Goal: Task Accomplishment & Management: Manage account settings

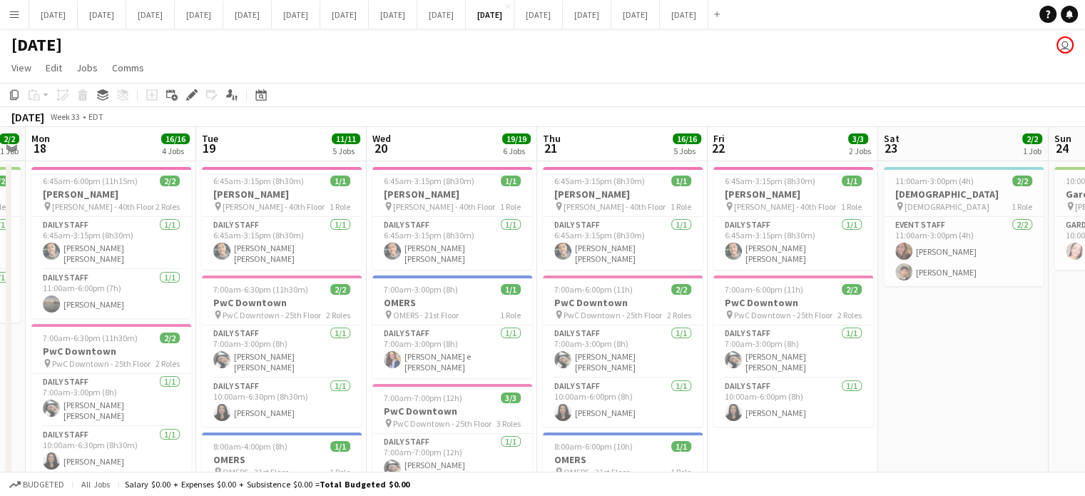
scroll to position [0, 452]
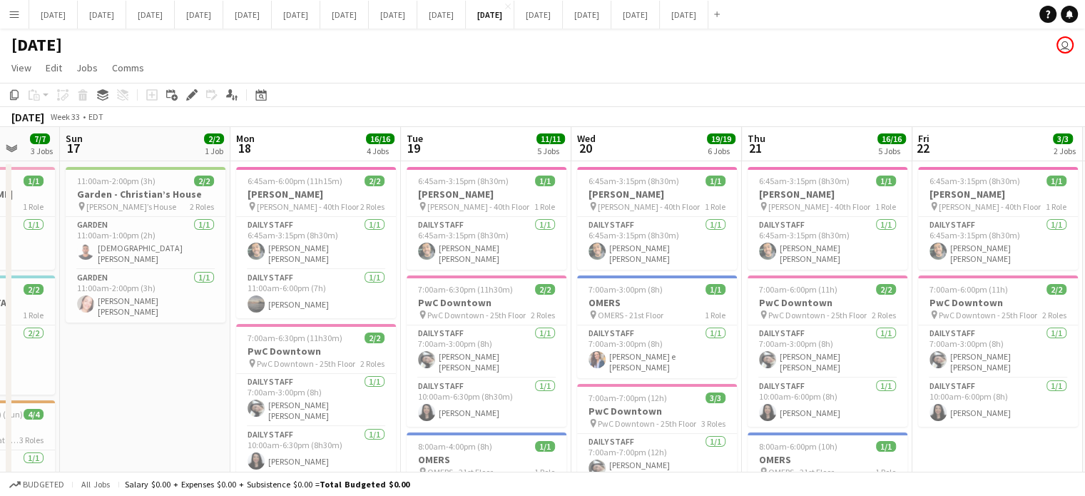
drag, startPoint x: 333, startPoint y: 268, endPoint x: 795, endPoint y: 223, distance: 463.7
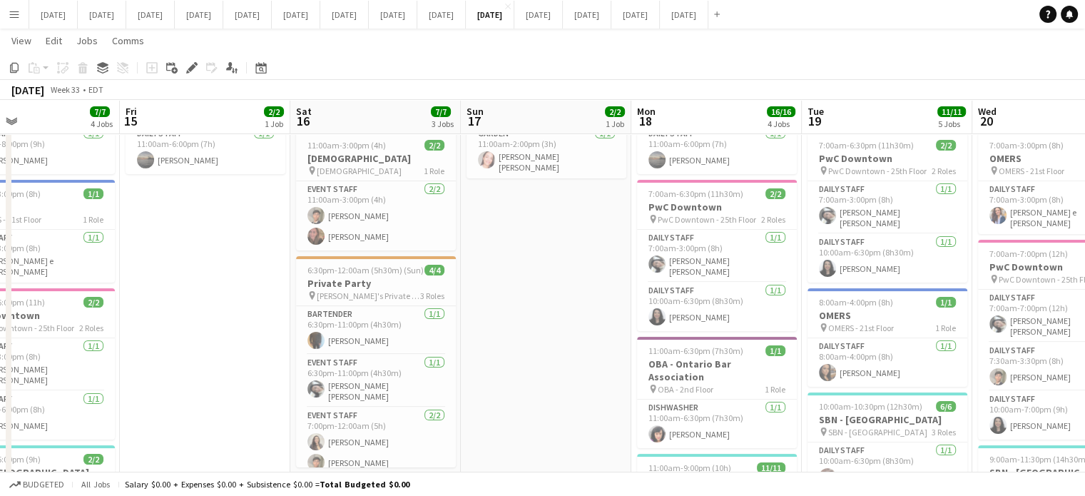
scroll to position [0, 297]
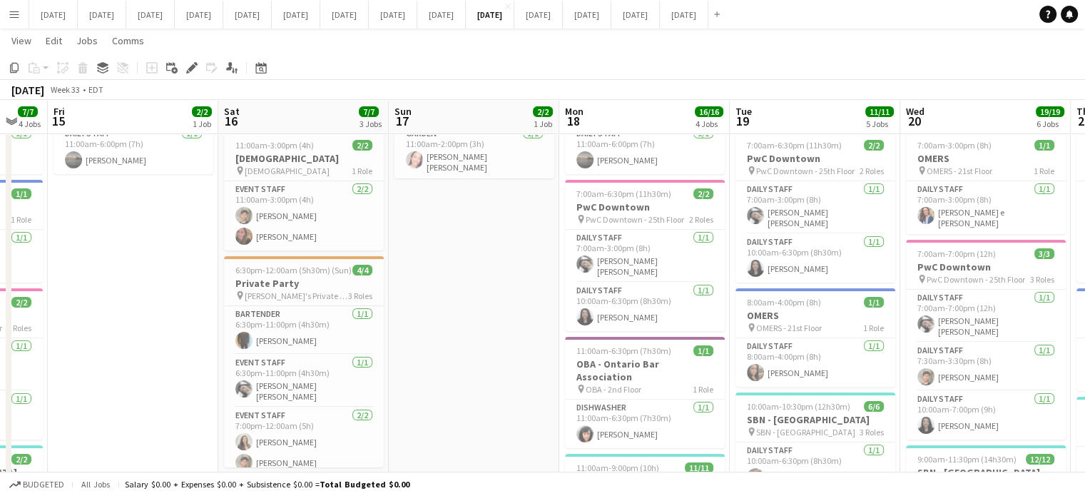
drag, startPoint x: 198, startPoint y: 223, endPoint x: 1036, endPoint y: 200, distance: 837.8
click at [1036, 200] on app-calendar-viewport "Wed 13 Thu 14 7/7 4 Jobs Fri 15 2/2 1 Job Sat 16 7/7 3 Jobs Sun 17 2/2 1 Job Mo…" at bounding box center [542, 406] width 1085 height 986
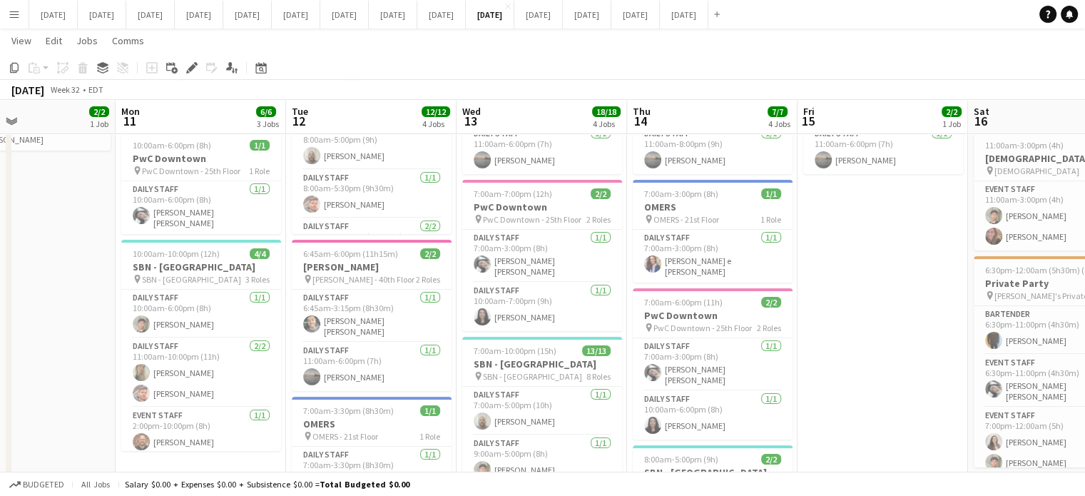
scroll to position [0, 395]
drag, startPoint x: 624, startPoint y: 245, endPoint x: 867, endPoint y: 213, distance: 244.8
click at [867, 213] on app-calendar-viewport "Fri 8 Sat 9 3/3 2 Jobs Sun 10 2/2 1 Job Mon 11 6/6 3 Jobs Tue 12 12/12 4 Jobs W…" at bounding box center [542, 406] width 1085 height 986
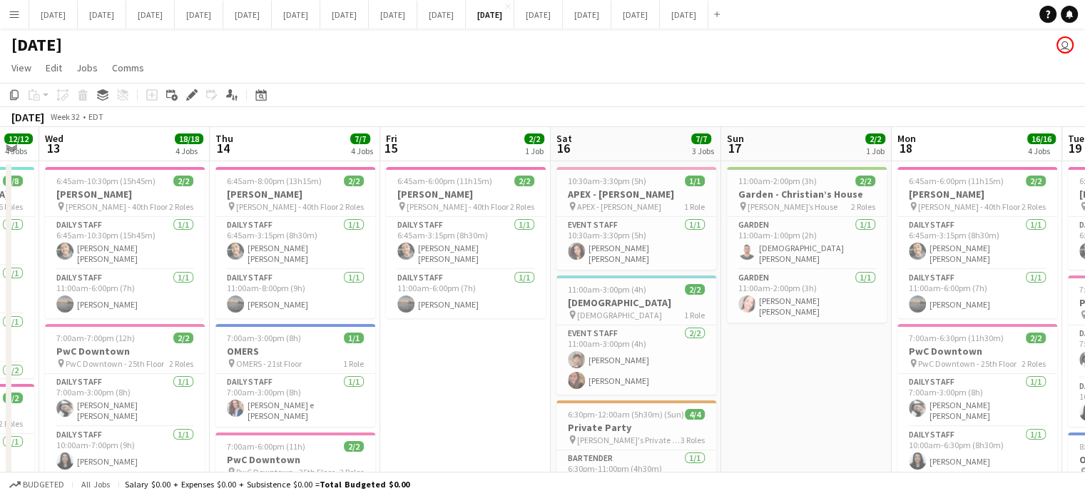
scroll to position [0, 442]
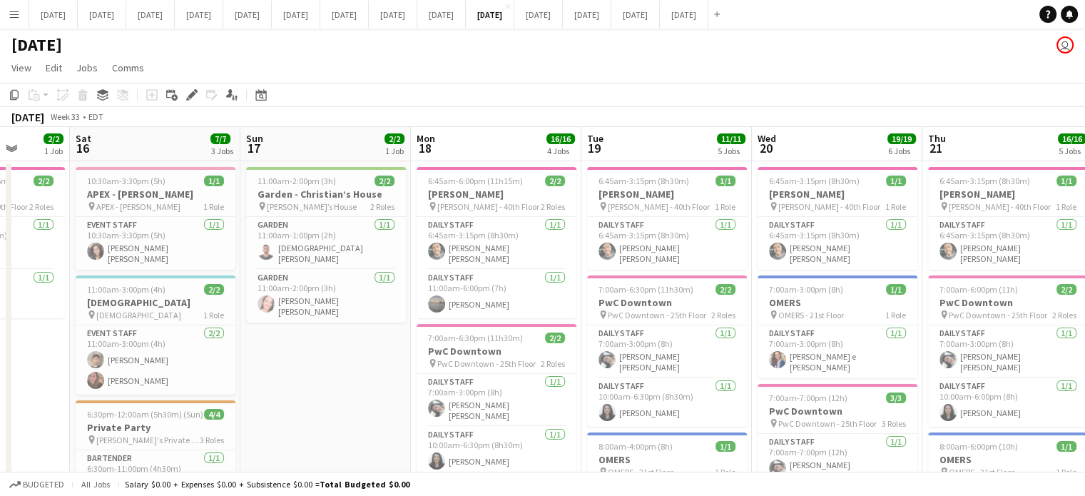
drag, startPoint x: 899, startPoint y: 441, endPoint x: 2, endPoint y: 343, distance: 902.1
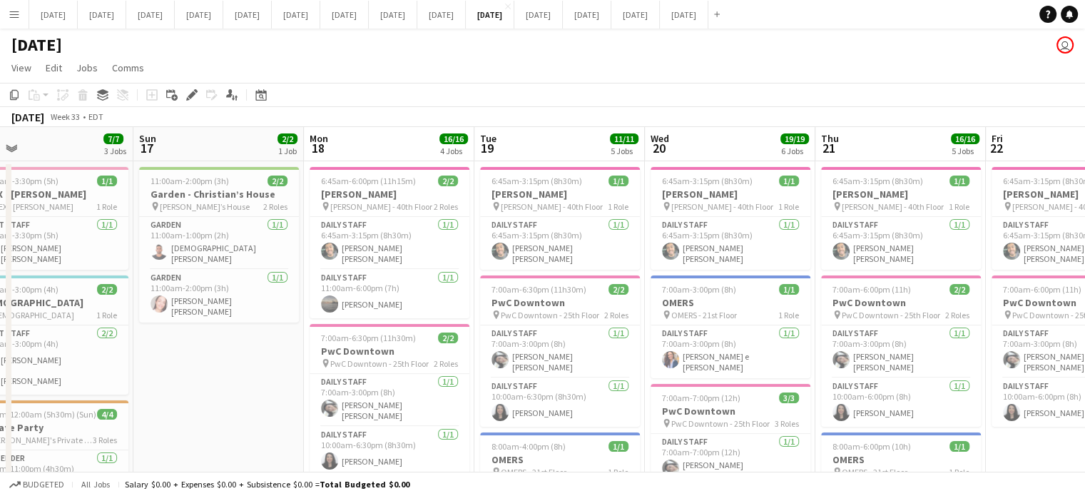
scroll to position [0, 574]
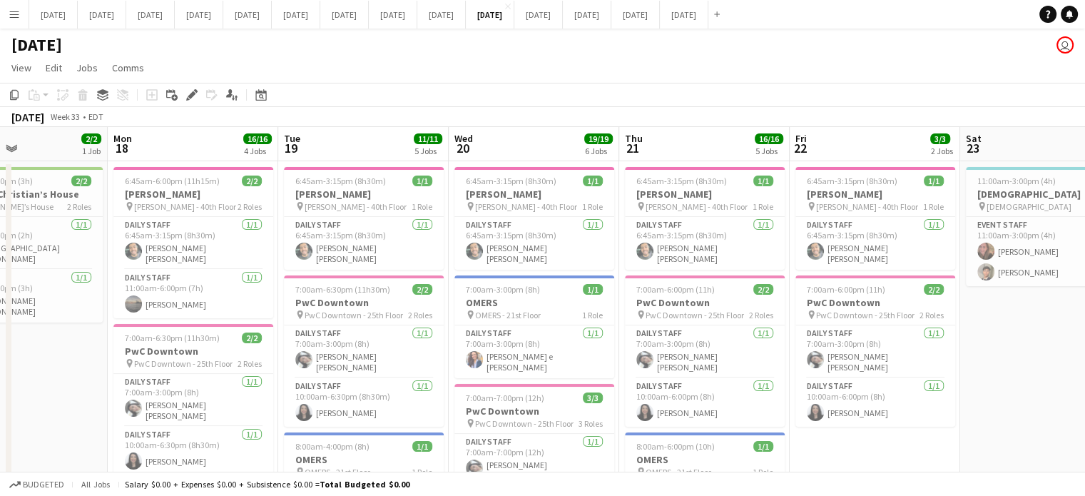
drag, startPoint x: 315, startPoint y: 355, endPoint x: 11, endPoint y: 335, distance: 304.5
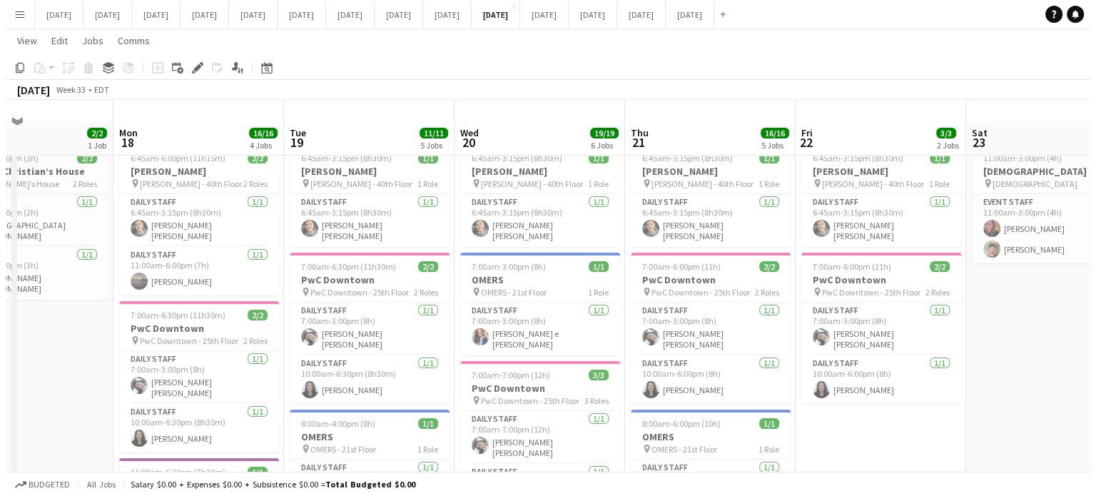
scroll to position [0, 0]
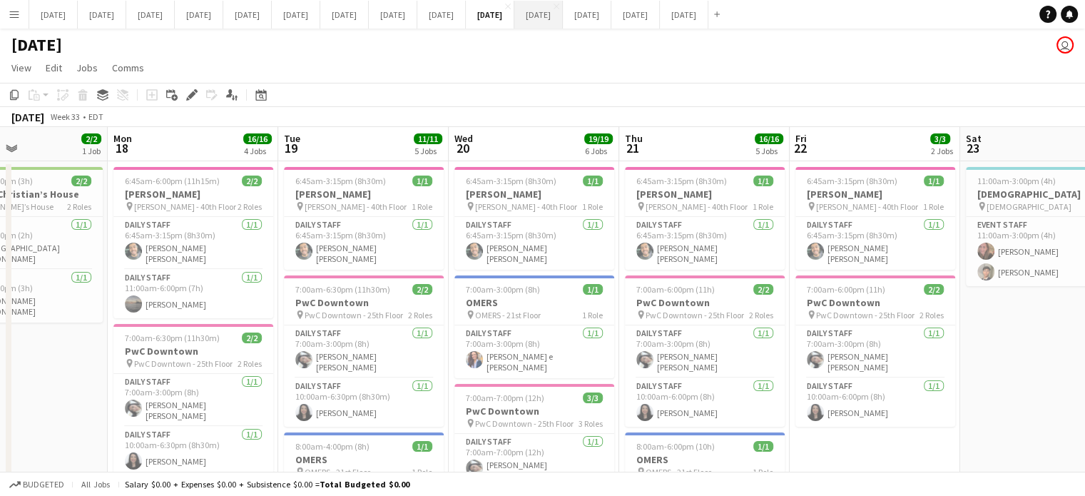
click at [563, 9] on button "[DATE] Close" at bounding box center [538, 15] width 49 height 28
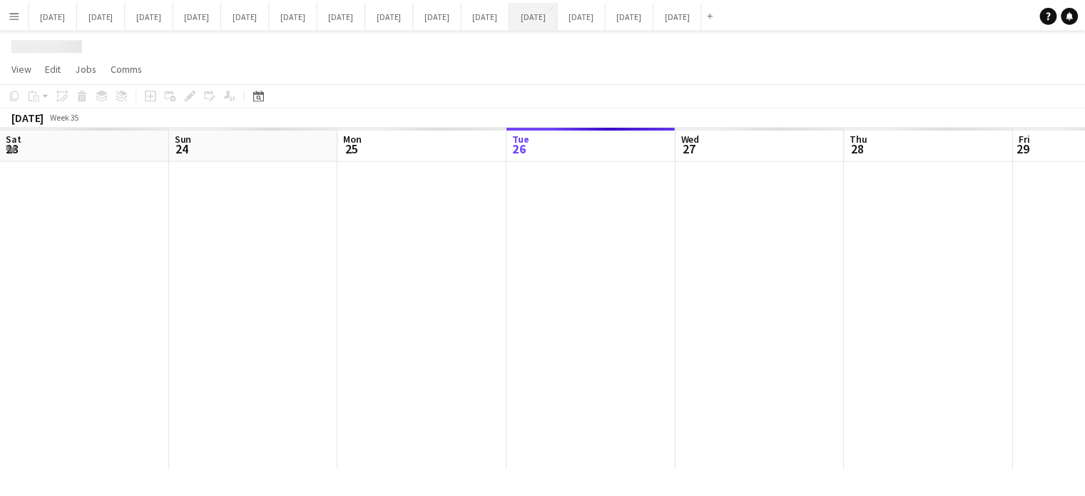
scroll to position [0, 341]
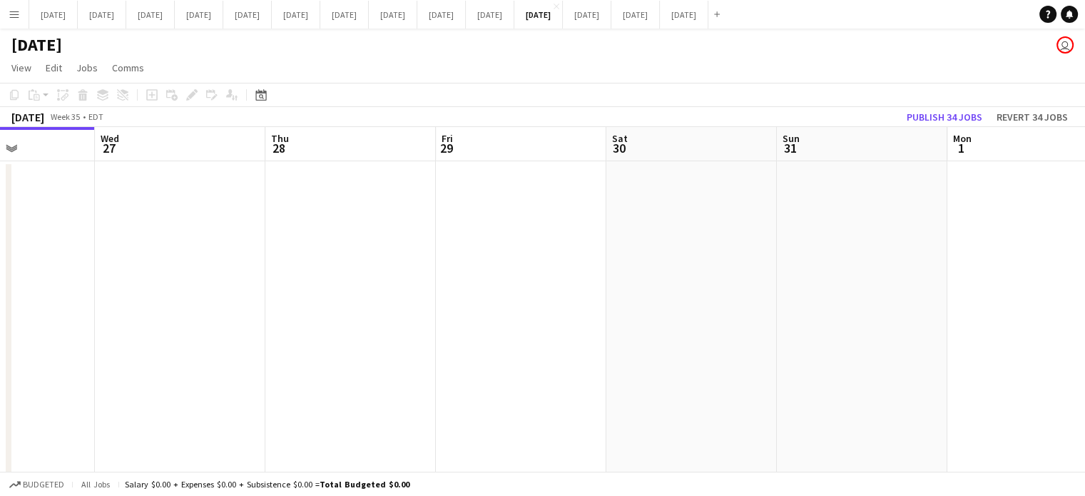
drag, startPoint x: 802, startPoint y: 287, endPoint x: 214, endPoint y: 291, distance: 587.9
click at [214, 291] on app-calendar-viewport "Sat 23 Sun 24 Mon 25 Tue 26 Wed 27 Thu 28 Fri 29 Sat 30 Sun 31 Mon 1 Tue 2 0/1 …" at bounding box center [542, 325] width 1085 height 397
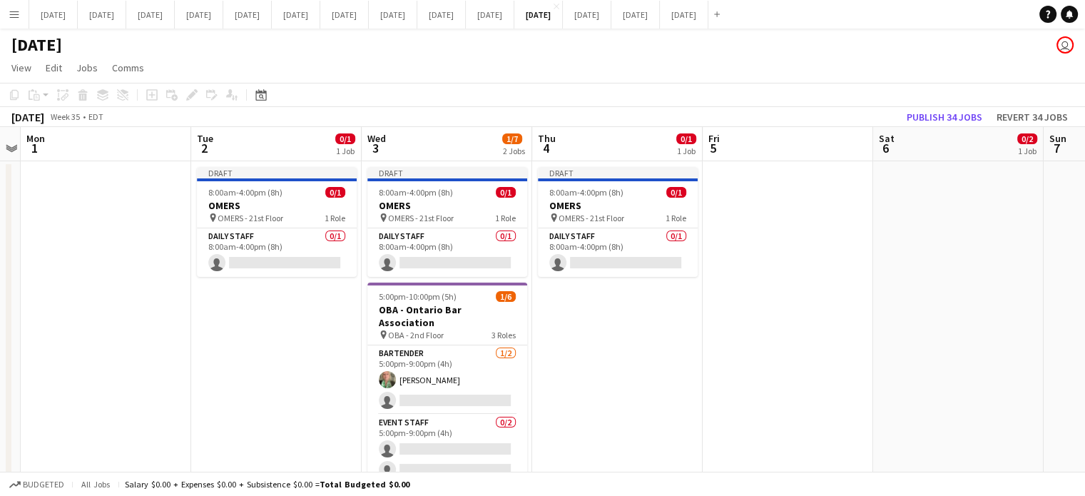
scroll to position [0, 497]
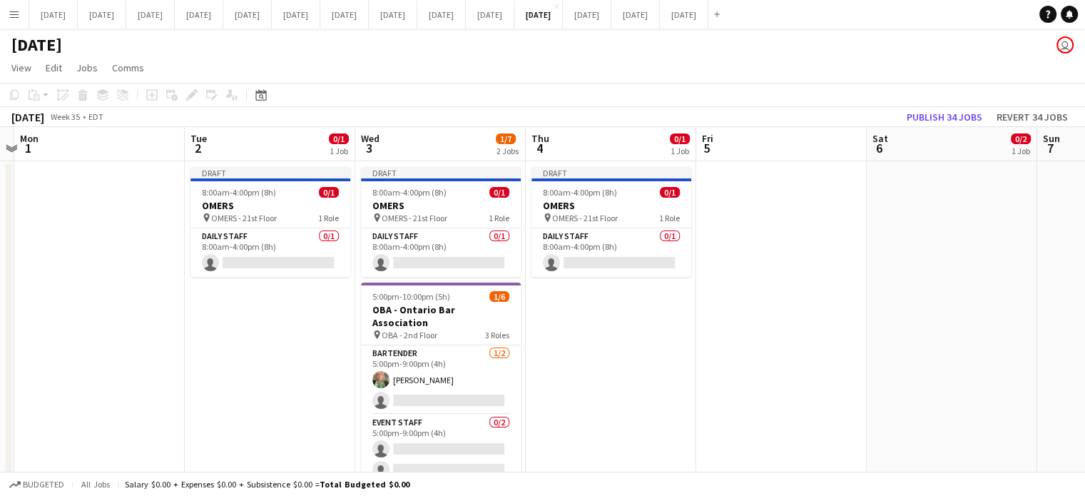
drag, startPoint x: 569, startPoint y: 290, endPoint x: 44, endPoint y: 273, distance: 526.0
click at [44, 273] on app-calendar-viewport "Fri 29 Sat 30 Sun 31 Mon 1 Tue 2 0/1 1 Job Wed 3 1/7 2 Jobs Thu 4 0/1 1 Job Fri…" at bounding box center [542, 325] width 1085 height 397
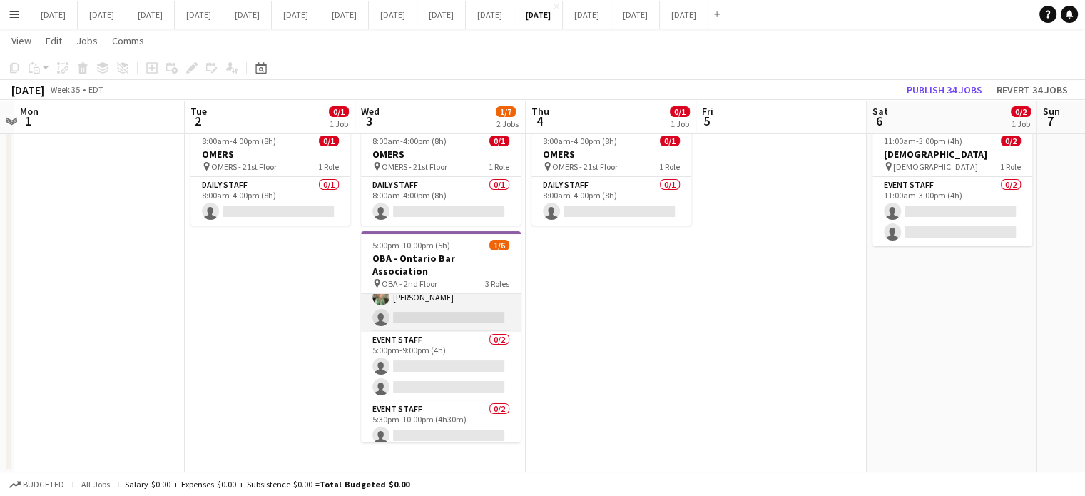
scroll to position [46, 0]
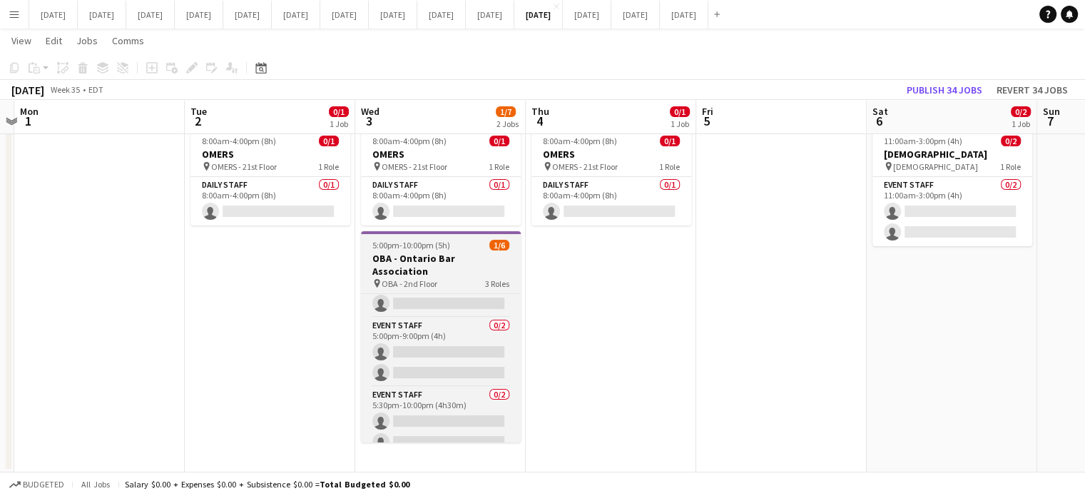
click at [461, 259] on h3 "OBA - Ontario Bar Association" at bounding box center [441, 265] width 160 height 26
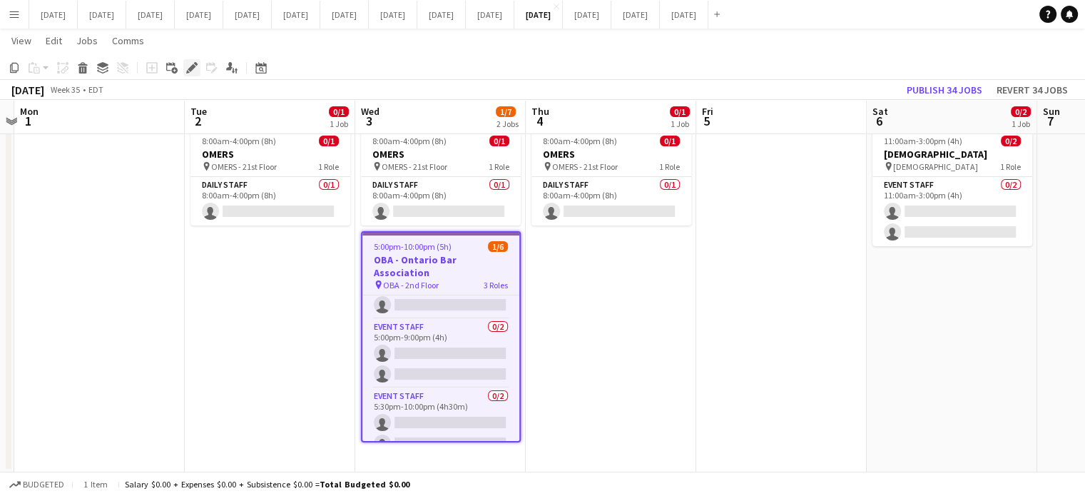
click at [195, 71] on icon "Edit" at bounding box center [191, 67] width 11 height 11
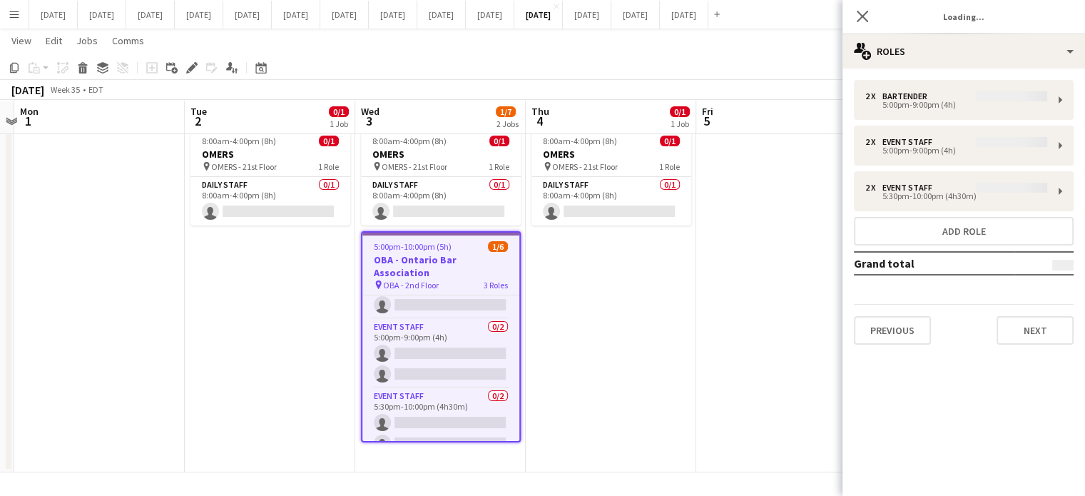
type input "**********"
click at [1033, 322] on button "Next" at bounding box center [1035, 330] width 77 height 29
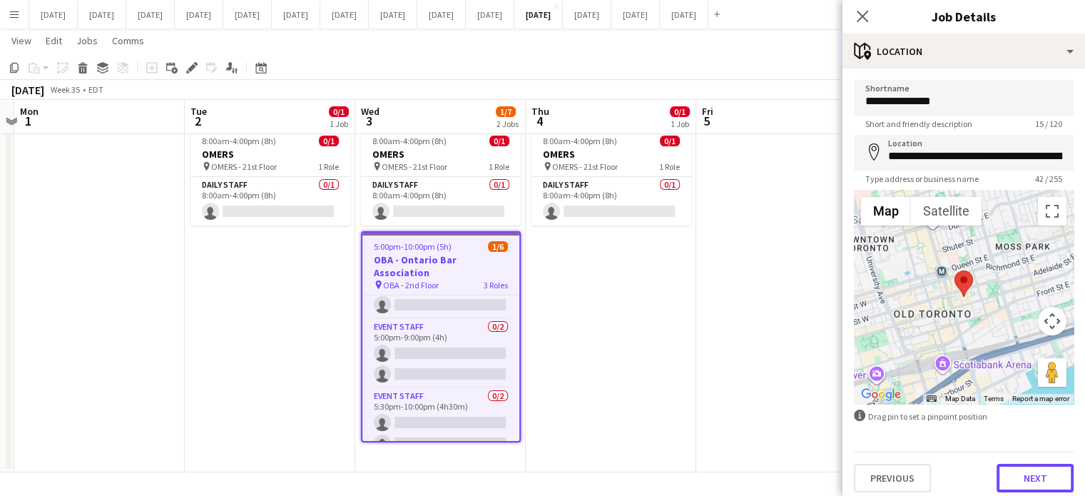
click at [1014, 490] on button "Next" at bounding box center [1035, 478] width 77 height 29
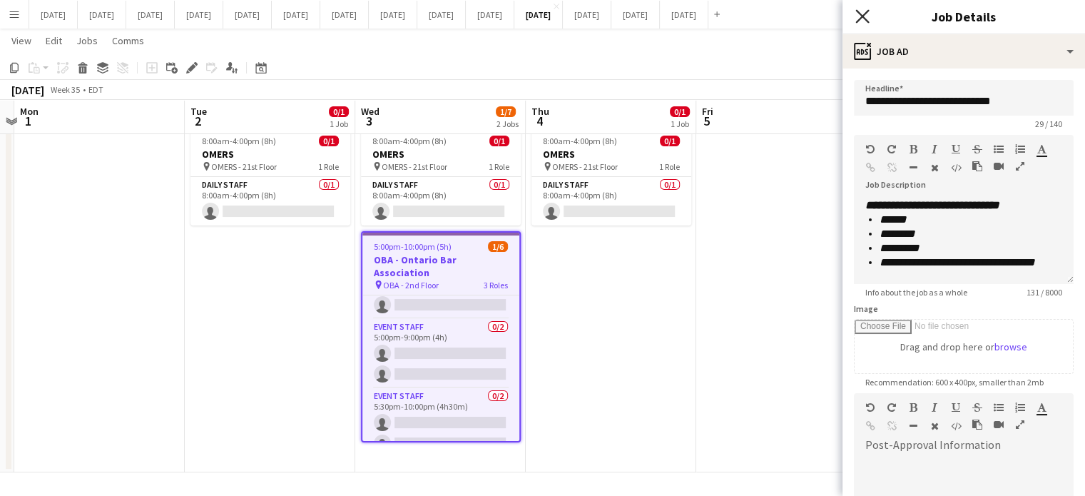
click at [860, 14] on icon at bounding box center [862, 16] width 14 height 14
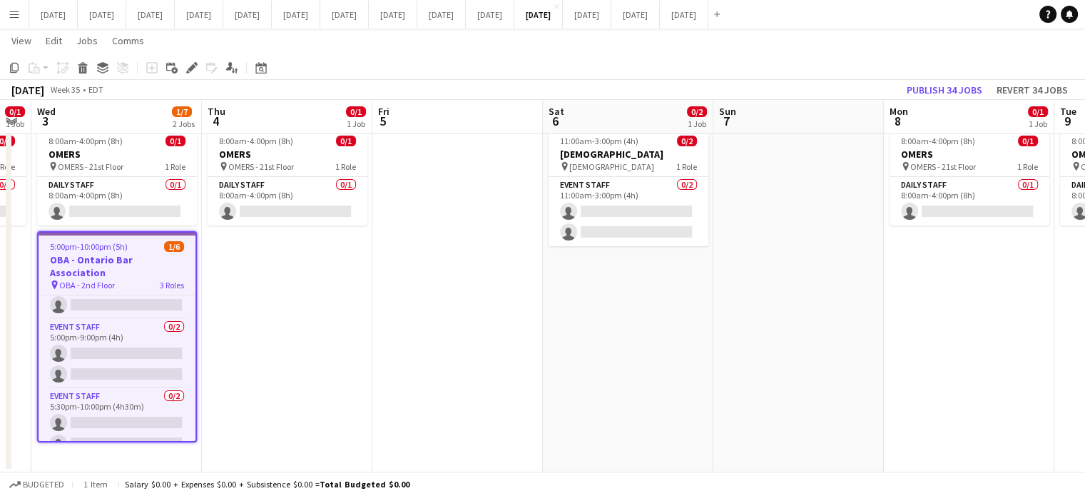
scroll to position [0, 554]
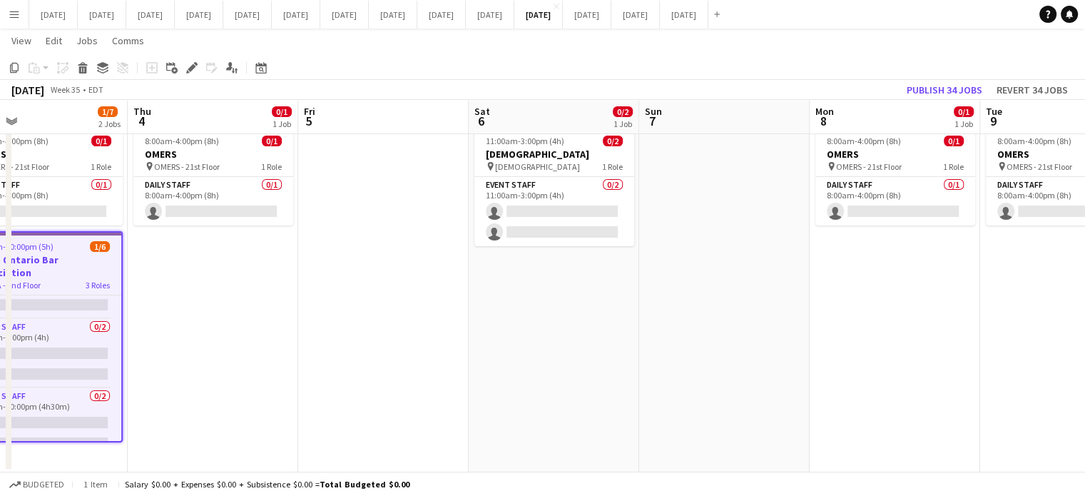
drag, startPoint x: 852, startPoint y: 285, endPoint x: 617, endPoint y: 319, distance: 237.2
click at [471, 317] on app-calendar-viewport "Sun 31 Mon 1 Tue 2 0/1 1 Job Wed 3 1/7 2 Jobs Thu 4 0/1 1 Job Fri 5 Sat 6 0/2 1…" at bounding box center [542, 239] width 1085 height 467
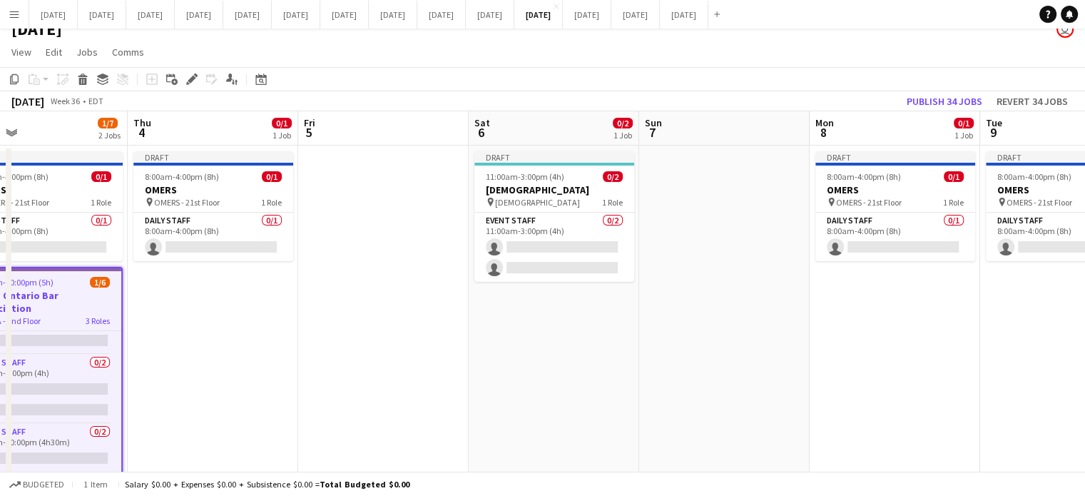
scroll to position [0, 0]
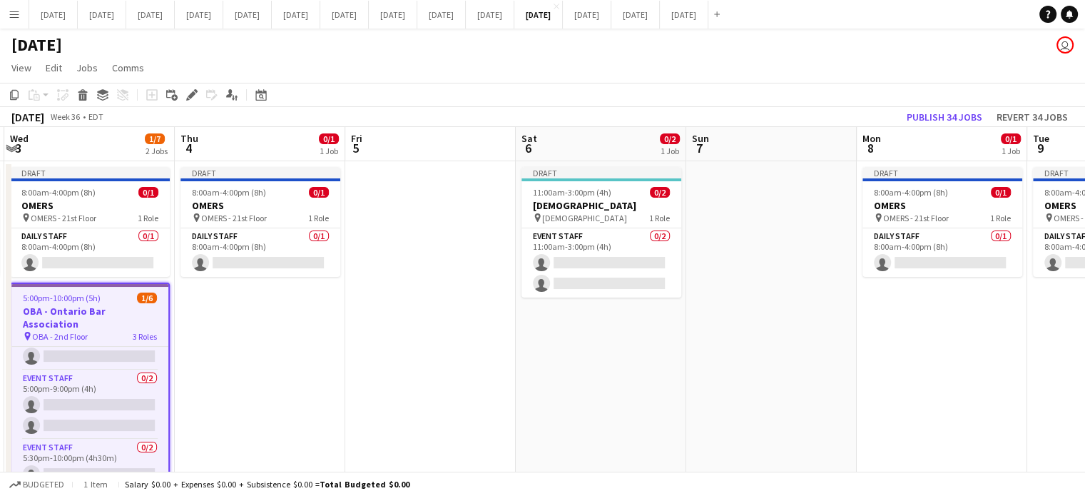
drag, startPoint x: 799, startPoint y: 374, endPoint x: 334, endPoint y: 378, distance: 465.2
click at [335, 378] on app-calendar-viewport "Sun 31 Mon 1 Tue 2 0/1 1 Job Wed 3 1/7 2 Jobs Thu 4 0/1 1 Job Fri 5 Sat 6 0/2 1…" at bounding box center [542, 325] width 1085 height 397
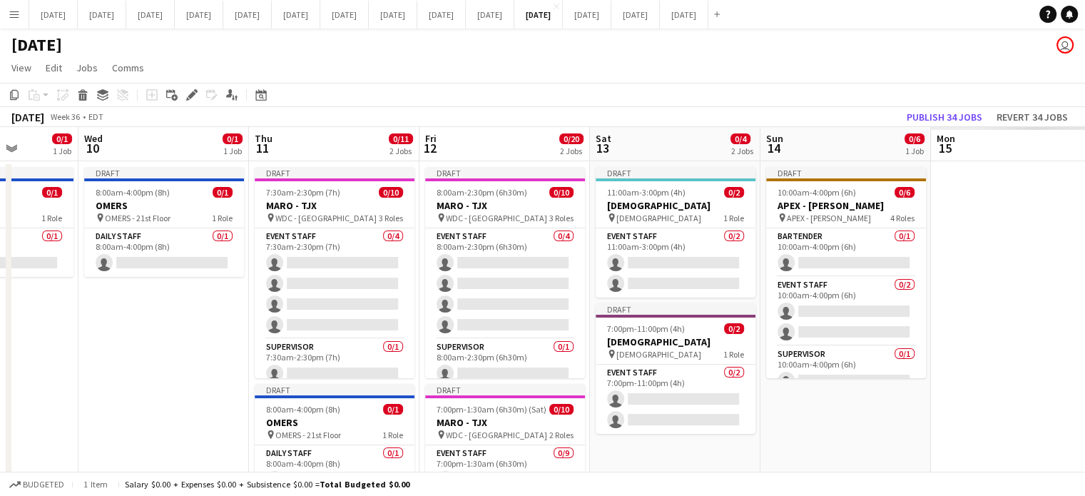
drag, startPoint x: 660, startPoint y: 378, endPoint x: 51, endPoint y: 373, distance: 608.6
click at [51, 373] on app-calendar-viewport "Sun 7 Mon 8 0/1 1 Job Tue 9 0/1 1 Job Wed 10 0/1 1 Job Thu 11 0/11 2 Jobs Fri 1…" at bounding box center [542, 375] width 1085 height 497
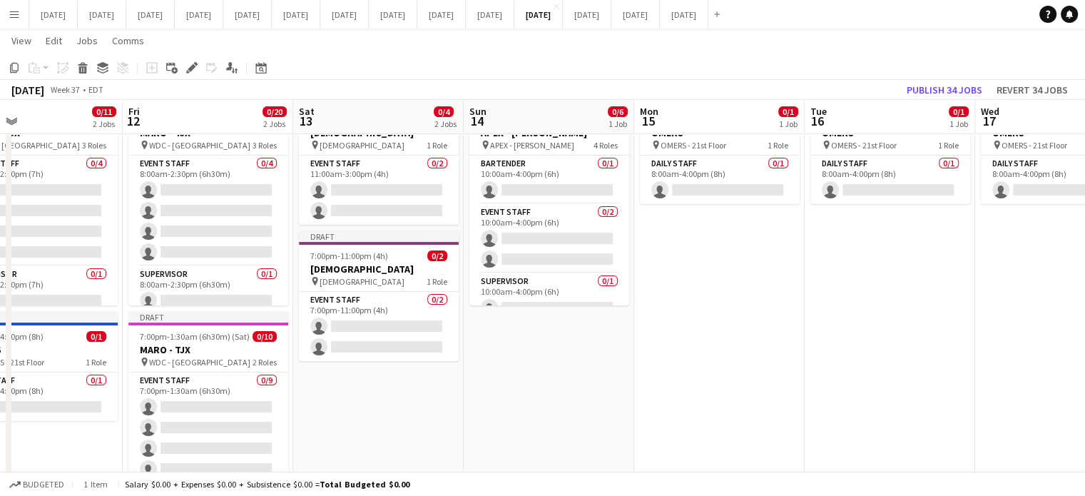
scroll to position [0, 574]
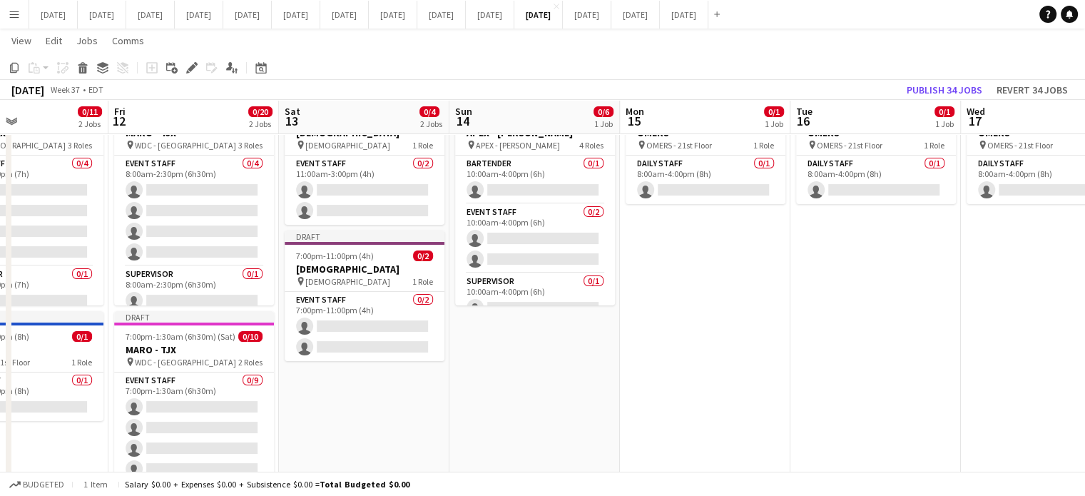
drag, startPoint x: 867, startPoint y: 390, endPoint x: 559, endPoint y: 397, distance: 307.6
click at [559, 397] on app-calendar-viewport "Mon 8 0/1 1 Job Tue 9 0/1 1 Job Wed 10 0/1 1 Job Thu 11 0/11 2 Jobs Fri 12 0/20…" at bounding box center [542, 325] width 1085 height 683
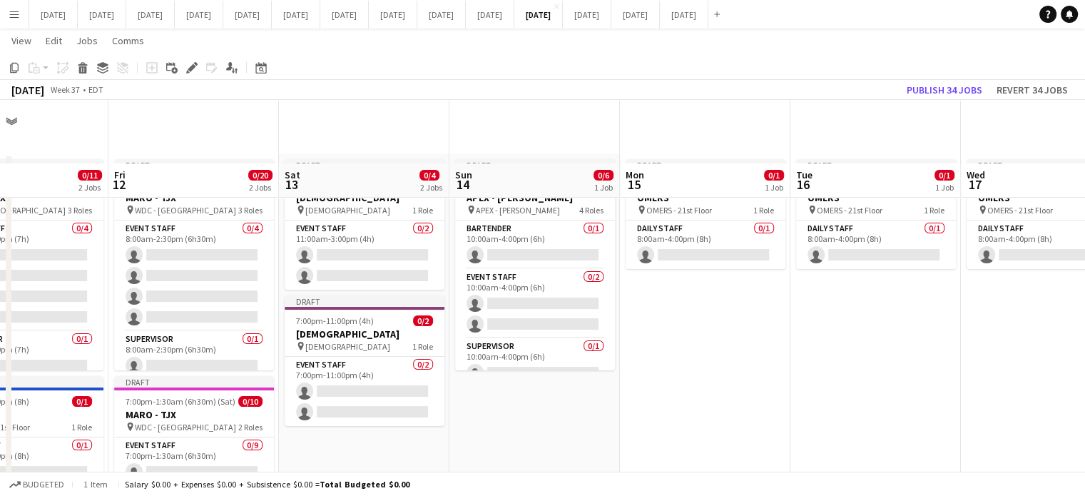
scroll to position [0, 0]
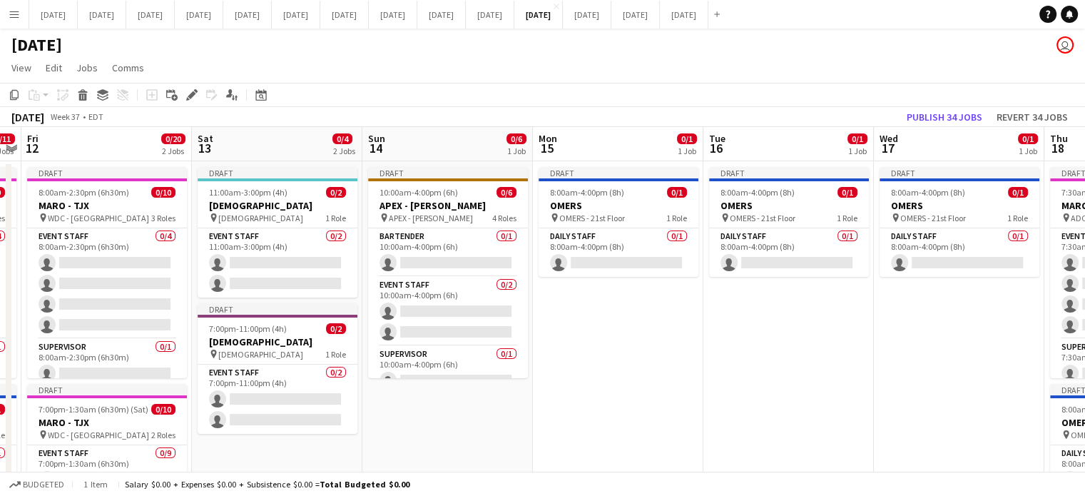
drag, startPoint x: 859, startPoint y: 347, endPoint x: 772, endPoint y: 374, distance: 91.2
click at [772, 374] on app-calendar-viewport "Wed 10 0/1 1 Job Thu 11 0/11 2 Jobs Fri 12 0/20 2 Jobs Sat 13 0/4 2 Jobs Sun 14…" at bounding box center [542, 434] width 1085 height 614
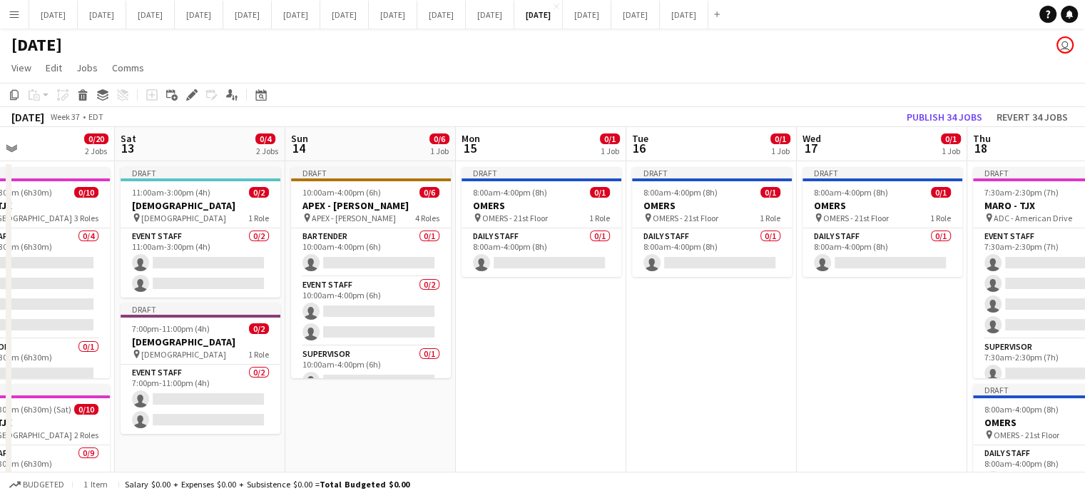
scroll to position [0, 292]
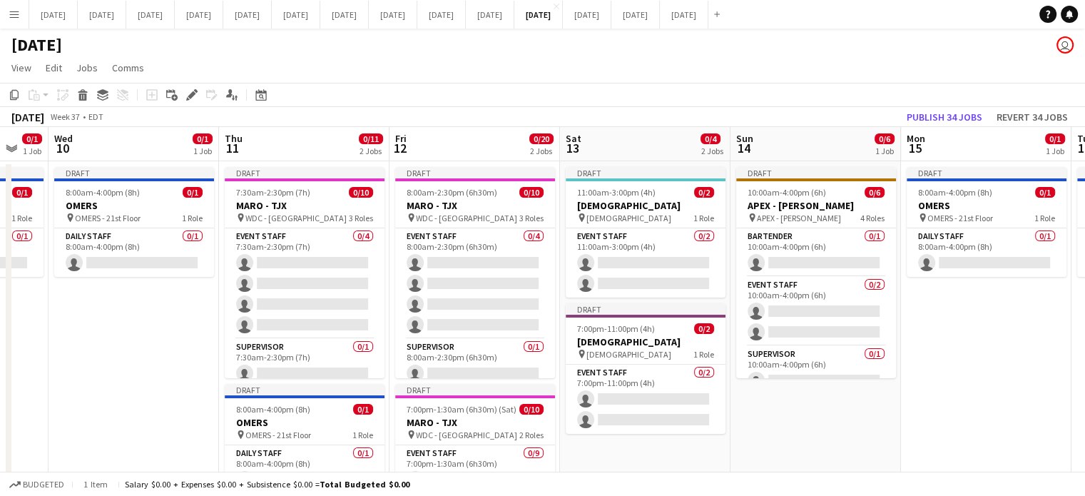
drag, startPoint x: 682, startPoint y: 375, endPoint x: 1095, endPoint y: 345, distance: 414.2
click at [1084, 345] on html "Menu Boards Boards Boards All jobs Status Workforce Workforce My Workforce Recr…" at bounding box center [542, 382] width 1085 height 765
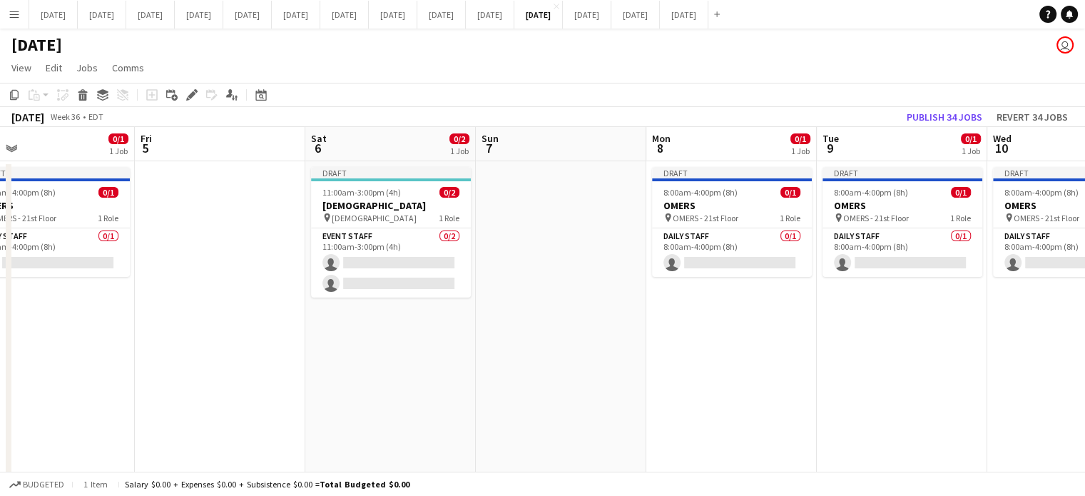
drag, startPoint x: 236, startPoint y: 376, endPoint x: 1092, endPoint y: 344, distance: 856.7
click at [1084, 344] on html "Menu Boards Boards Boards All jobs Status Workforce Workforce My Workforce Recr…" at bounding box center [542, 382] width 1085 height 765
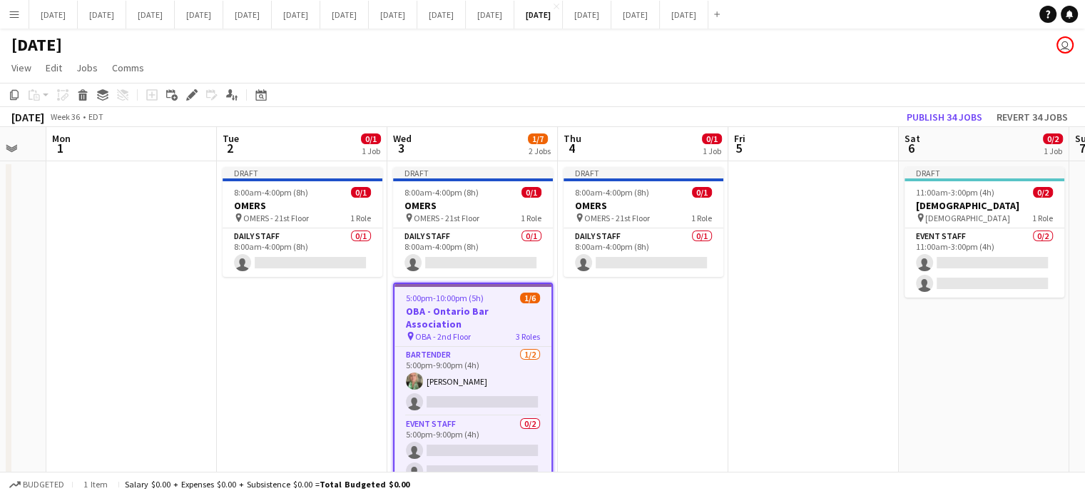
scroll to position [0, 291]
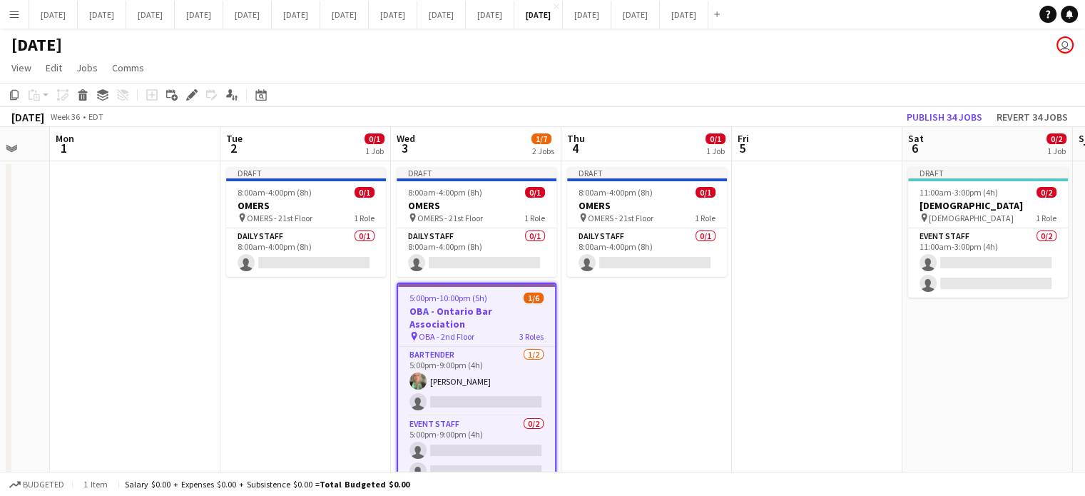
drag, startPoint x: 511, startPoint y: 355, endPoint x: 1072, endPoint y: 308, distance: 562.7
click at [1072, 308] on app-calendar-viewport "Sat 30 Sun 31 Mon 1 Tue 2 0/1 1 Job Wed 3 1/7 2 Jobs Thu 4 0/1 1 Job Fri 5 Sat …" at bounding box center [542, 434] width 1085 height 614
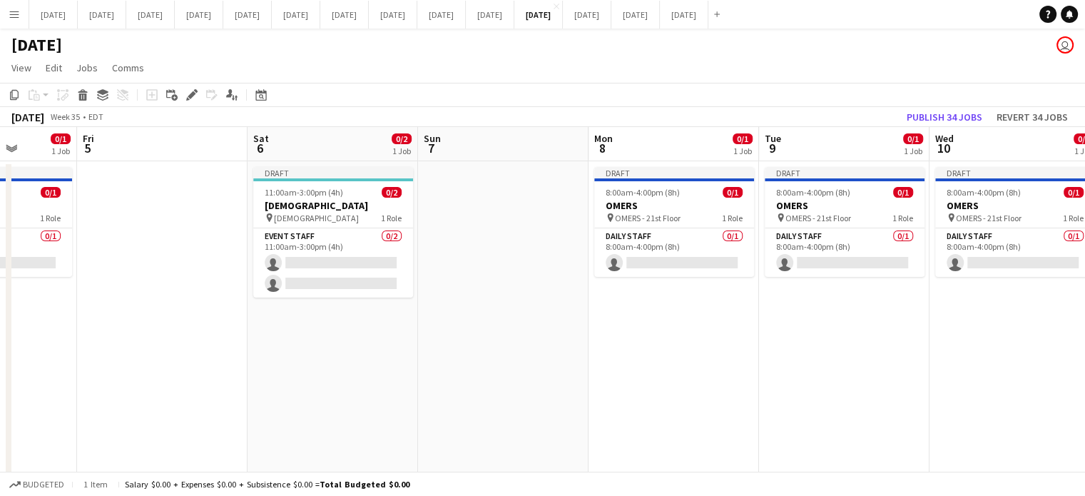
scroll to position [0, 379]
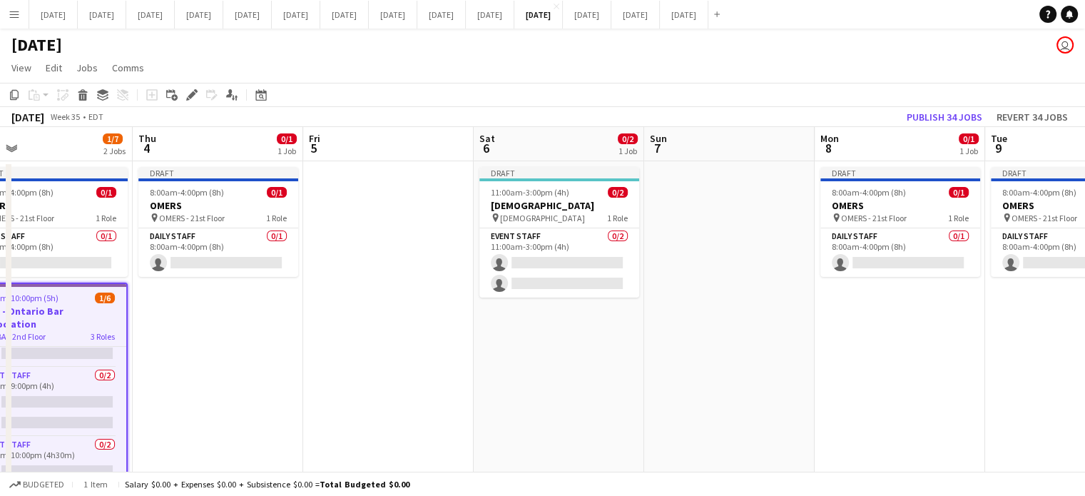
drag, startPoint x: 779, startPoint y: 347, endPoint x: 389, endPoint y: 356, distance: 390.3
click at [350, 369] on app-calendar-viewport "Mon 1 Tue 2 0/1 1 Job Wed 3 1/7 2 Jobs Thu 4 0/1 1 Job Fri 5 Sat 6 0/2 1 Job Su…" at bounding box center [542, 434] width 1085 height 614
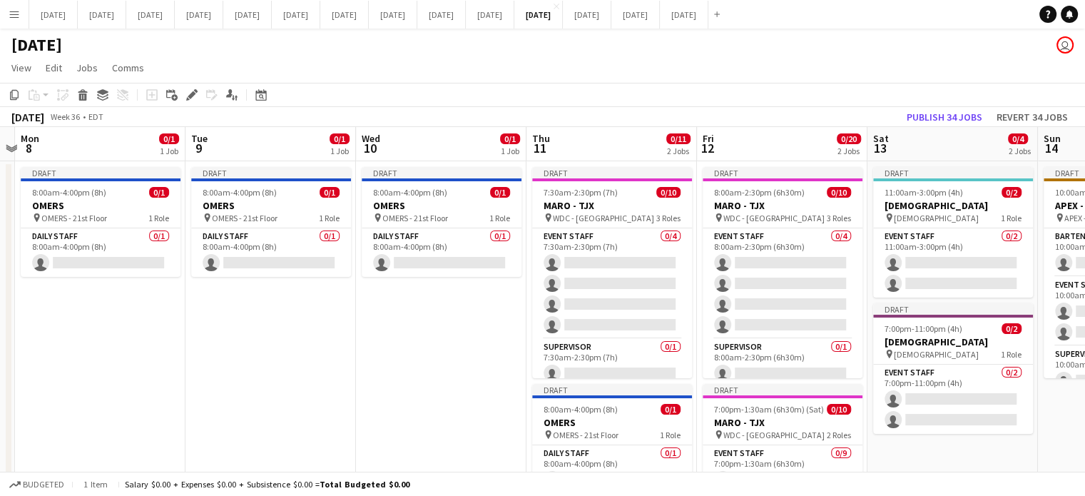
drag, startPoint x: 815, startPoint y: 380, endPoint x: 247, endPoint y: 390, distance: 568.7
click at [248, 402] on app-calendar-viewport "Thu 4 0/1 1 Job Fri 5 Sat 6 0/2 1 Job Sun 7 Mon 8 0/1 1 Job Tue 9 0/1 1 Job Wed…" at bounding box center [542, 434] width 1085 height 614
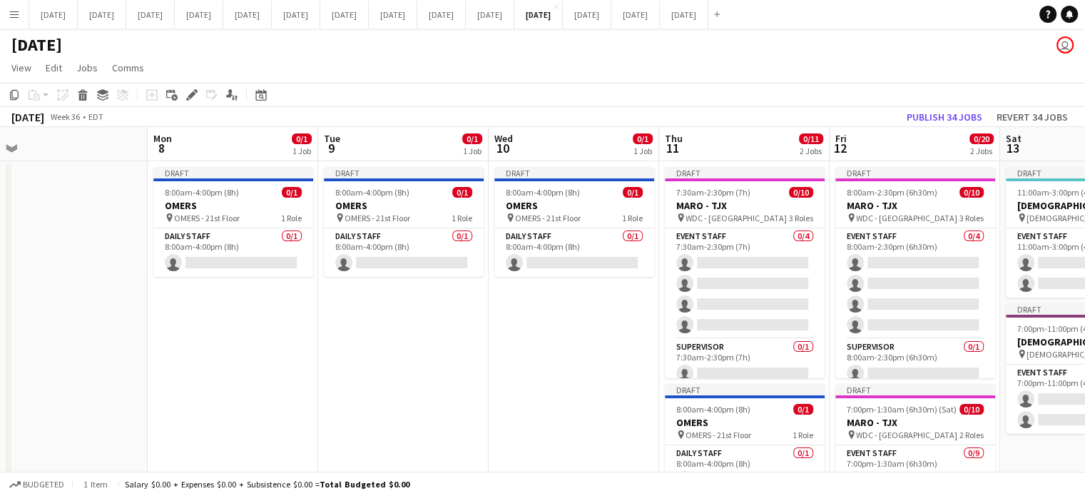
scroll to position [0, 546]
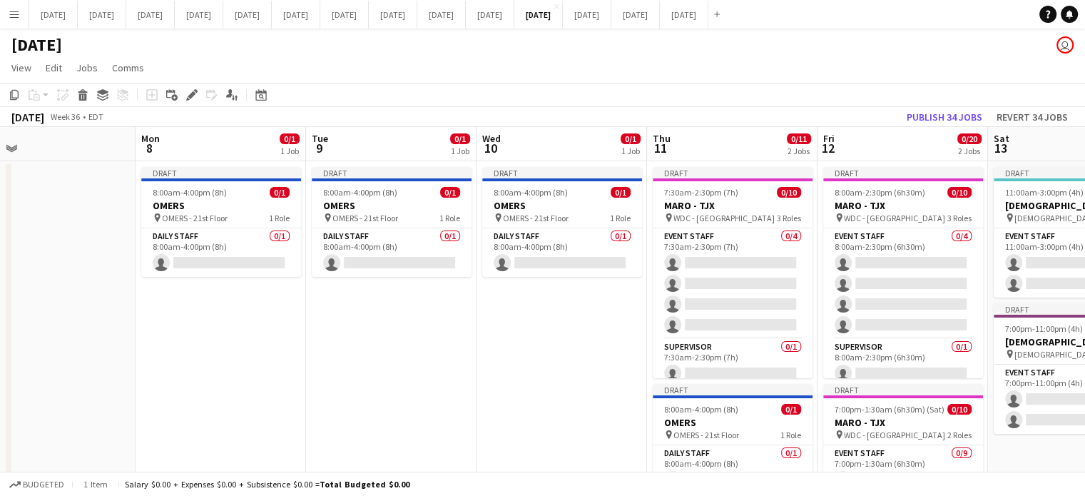
drag, startPoint x: 599, startPoint y: 347, endPoint x: 499, endPoint y: 372, distance: 102.8
click at [499, 372] on app-calendar-viewport "Thu 4 0/1 1 Job Fri 5 Sat 6 0/2 1 Job Sun 7 Mon 8 0/1 1 Job Tue 9 0/1 1 Job Wed…" at bounding box center [542, 434] width 1085 height 614
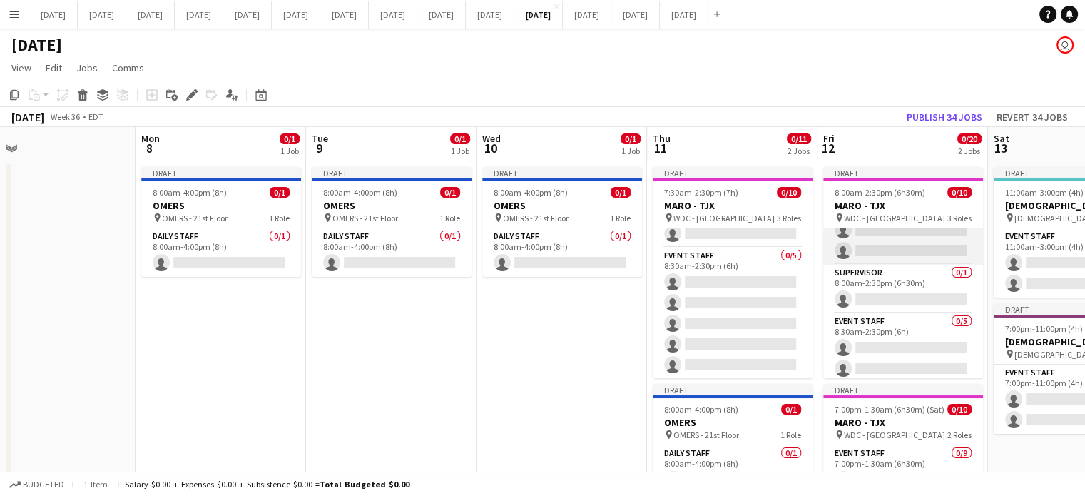
scroll to position [0, 0]
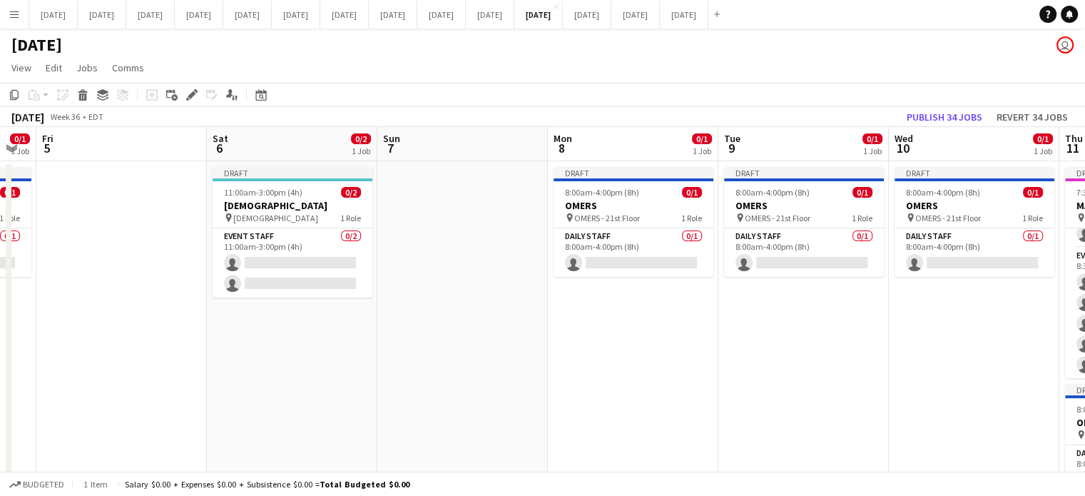
drag, startPoint x: 586, startPoint y: 359, endPoint x: 977, endPoint y: 333, distance: 392.5
click at [977, 333] on app-calendar-viewport "Wed 3 1/7 2 Jobs Thu 4 0/1 1 Job Fri 5 Sat 6 0/2 1 Job Sun 7 Mon 8 0/1 1 Job Tu…" at bounding box center [542, 434] width 1085 height 614
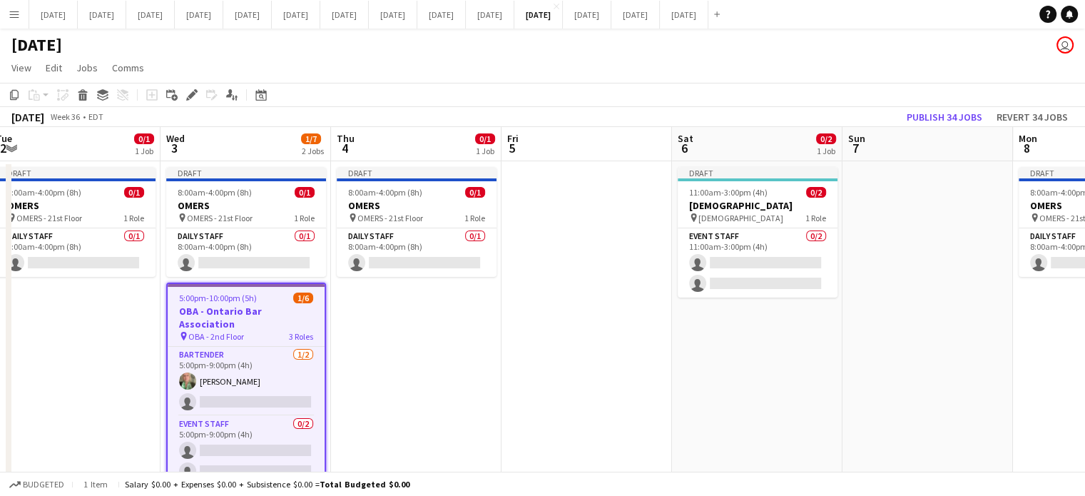
drag, startPoint x: 519, startPoint y: 364, endPoint x: 982, endPoint y: 330, distance: 463.5
click at [1084, 283] on html "Menu Boards Boards Boards All jobs Status Workforce Workforce My Workforce Recr…" at bounding box center [542, 382] width 1085 height 765
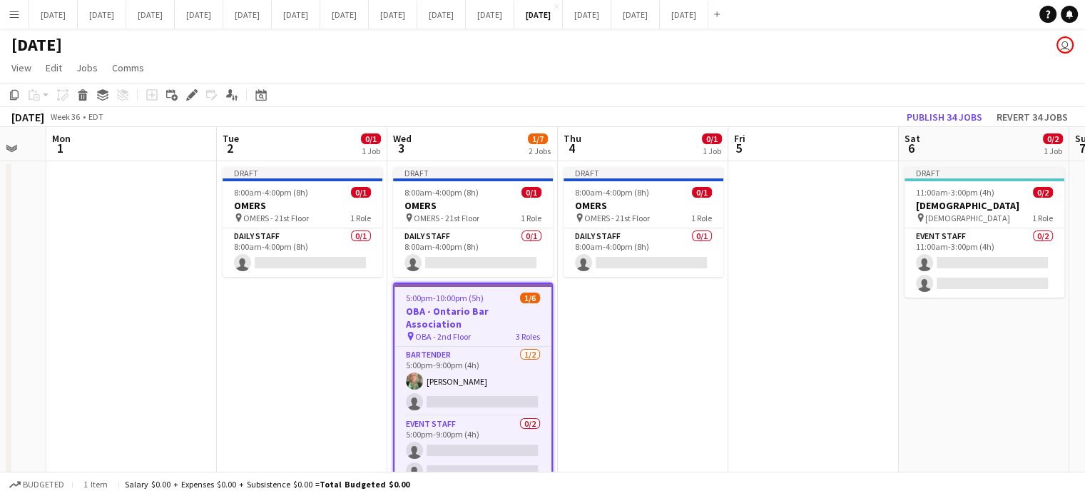
drag, startPoint x: 488, startPoint y: 387, endPoint x: 628, endPoint y: 353, distance: 143.8
click at [616, 362] on app-calendar-viewport "Sat 30 Sun 31 Mon 1 Tue 2 0/1 1 Job Wed 3 1/7 2 Jobs Thu 4 0/1 1 Job Fri 5 Sat …" at bounding box center [542, 434] width 1085 height 614
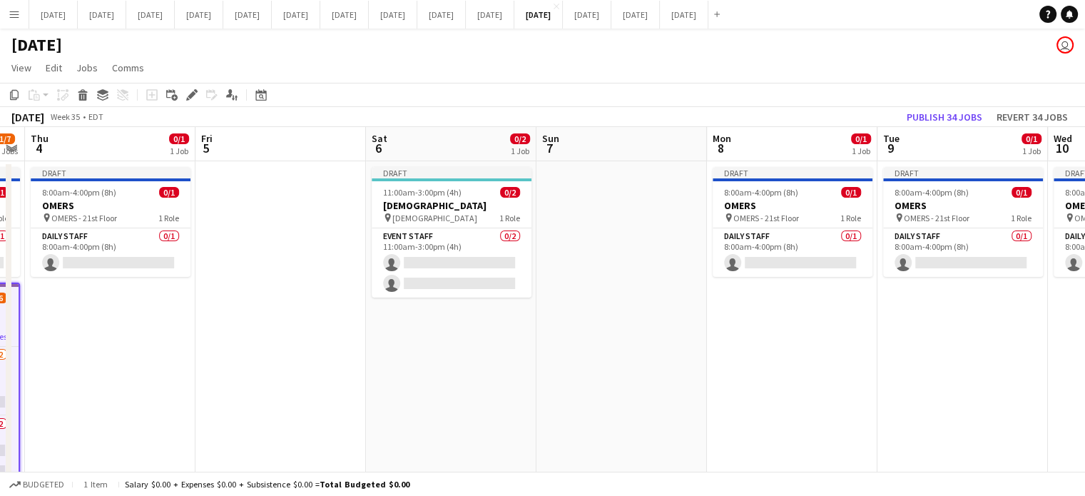
drag, startPoint x: 870, startPoint y: 373, endPoint x: 337, endPoint y: 400, distance: 534.3
click at [337, 400] on app-calendar-viewport "Sun 31 Mon 1 Tue 2 0/1 1 Job Wed 3 1/7 2 Jobs Thu 4 0/1 1 Job Fri 5 Sat 6 0/2 1…" at bounding box center [542, 434] width 1085 height 614
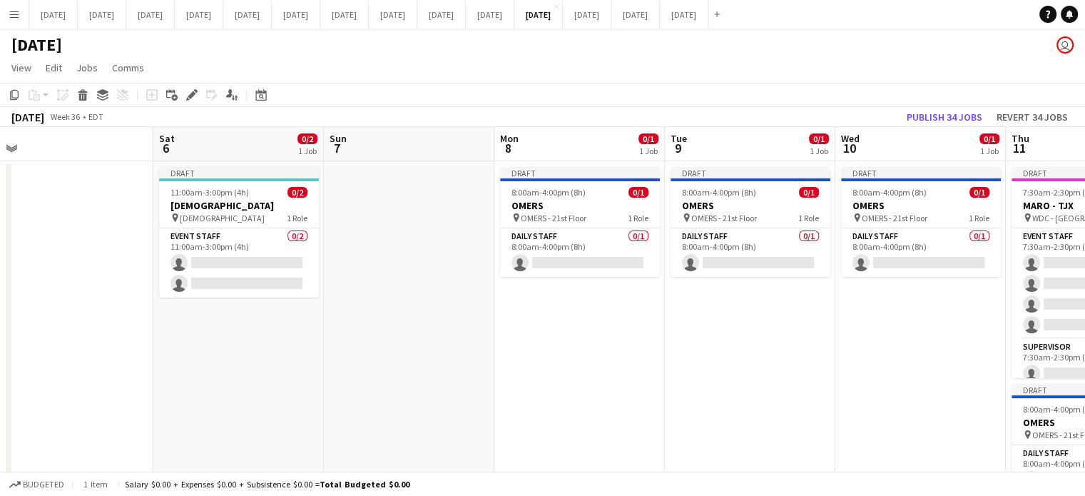
drag, startPoint x: 596, startPoint y: 383, endPoint x: 383, endPoint y: 417, distance: 215.2
click at [383, 417] on app-calendar-viewport "Tue 2 0/1 1 Job Wed 3 1/7 2 Jobs Thu 4 0/1 1 Job Fri 5 Sat 6 0/2 1 Job Sun 7 Mo…" at bounding box center [542, 434] width 1085 height 614
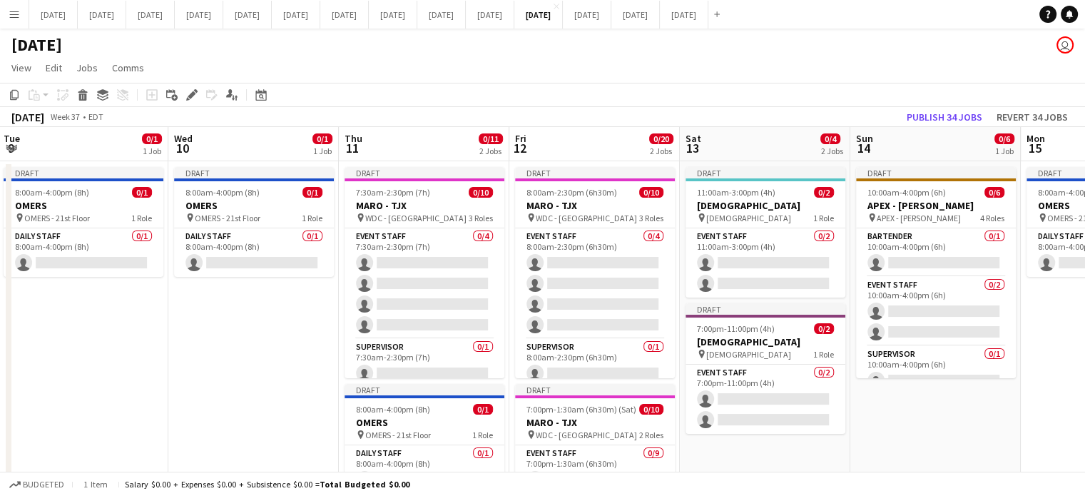
drag, startPoint x: 822, startPoint y: 376, endPoint x: 159, endPoint y: 367, distance: 662.8
click at [159, 367] on app-calendar-viewport "Sat 6 0/2 1 Job Sun 7 Mon 8 0/1 1 Job Tue 9 0/1 1 Job Wed 10 0/1 1 Job Thu 11 0…" at bounding box center [542, 434] width 1085 height 614
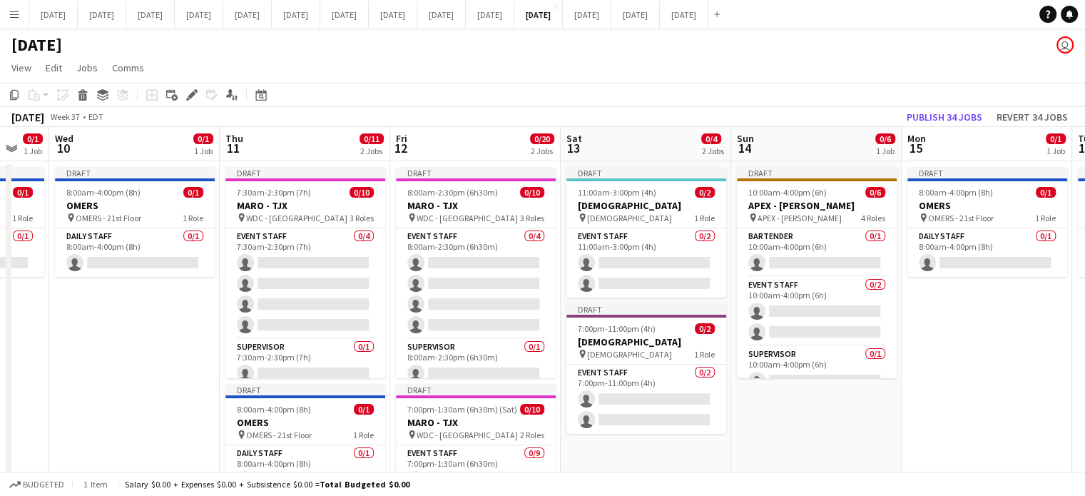
drag, startPoint x: 290, startPoint y: 338, endPoint x: 171, endPoint y: 336, distance: 119.9
click at [171, 336] on app-calendar-viewport "Sat 6 0/2 1 Job Sun 7 Mon 8 0/1 1 Job Tue 9 0/1 1 Job Wed 10 0/1 1 Job Thu 11 0…" at bounding box center [542, 434] width 1085 height 614
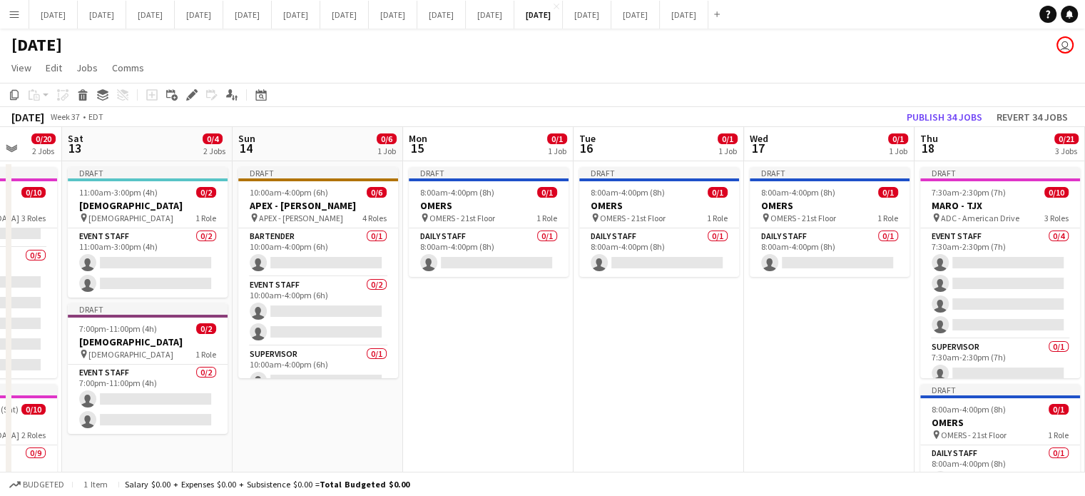
drag, startPoint x: 908, startPoint y: 335, endPoint x: 461, endPoint y: 376, distance: 449.2
click at [418, 382] on app-calendar-viewport "Wed 10 0/1 1 Job Thu 11 0/11 2 Jobs Fri 12 0/20 2 Jobs Sat 13 0/4 2 Jobs Sun 14…" at bounding box center [542, 434] width 1085 height 614
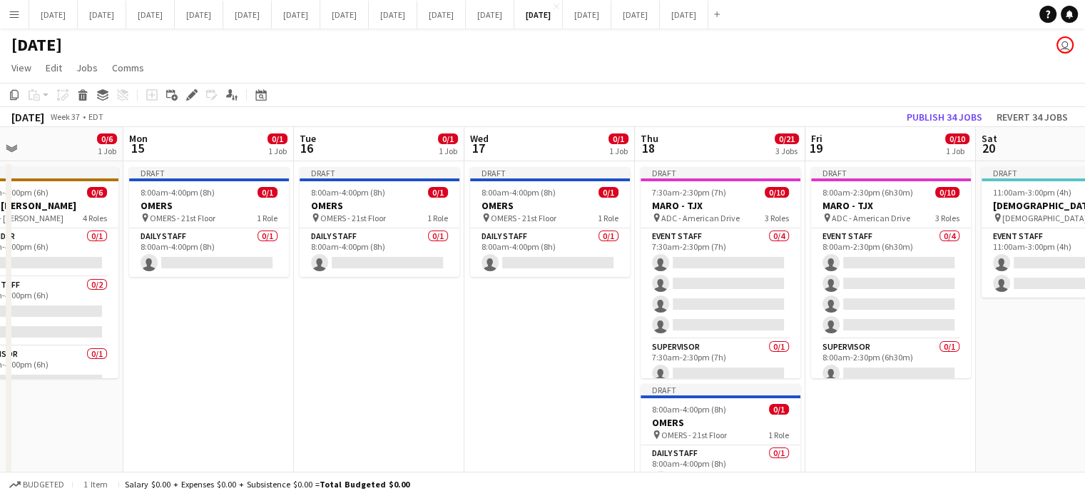
drag, startPoint x: 642, startPoint y: 371, endPoint x: 384, endPoint y: 373, distance: 258.3
click at [384, 373] on app-calendar-viewport "Fri 12 0/20 2 Jobs Sat 13 0/4 2 Jobs Sun 14 0/6 1 Job Mon 15 0/1 1 Job Tue 16 0…" at bounding box center [542, 434] width 1085 height 614
